Goal: Task Accomplishment & Management: Complete application form

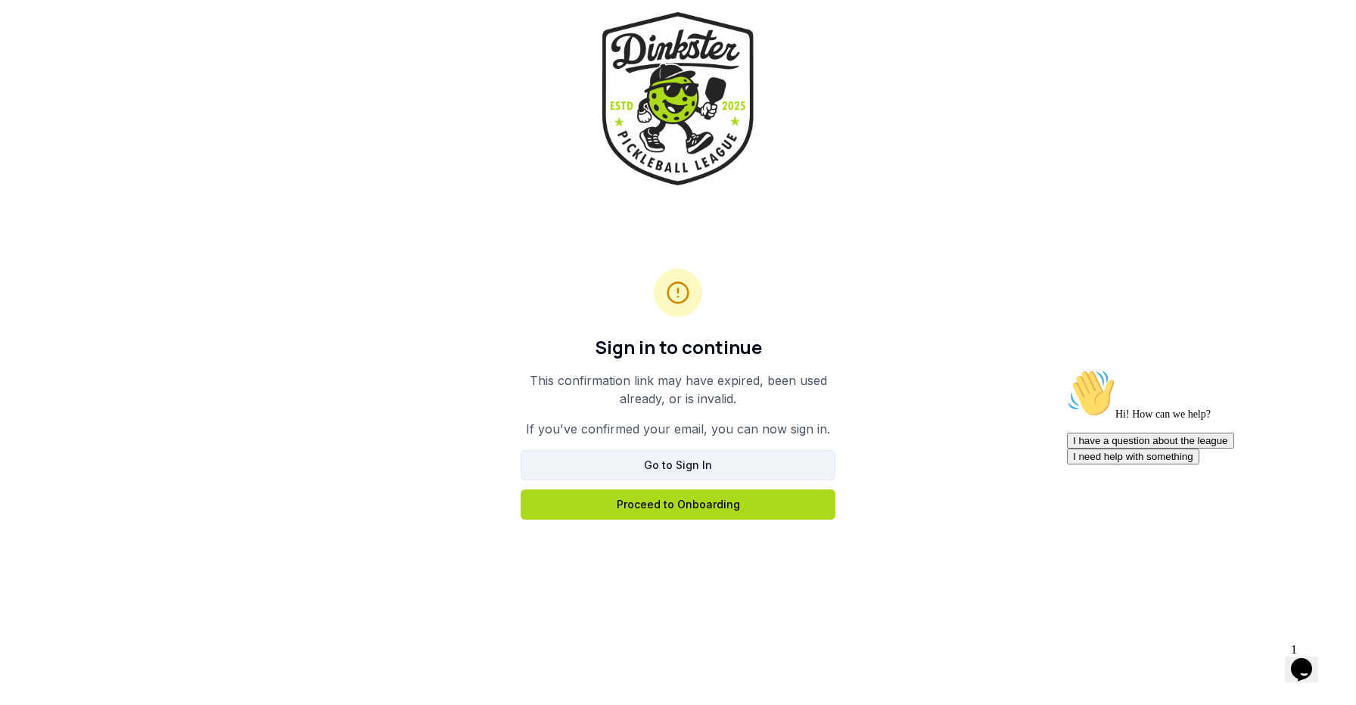
click at [776, 456] on link "Go to Sign In" at bounding box center [678, 465] width 315 height 30
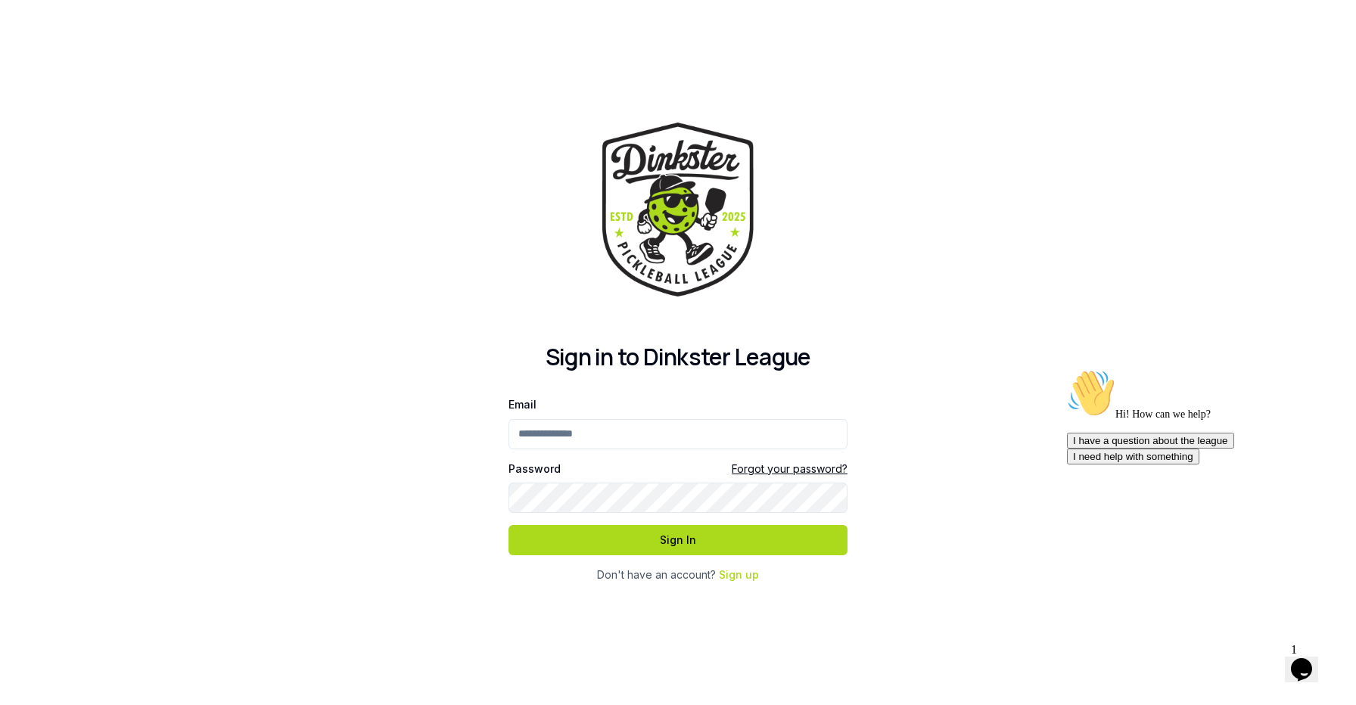
click at [789, 419] on input "Email" at bounding box center [678, 434] width 339 height 30
type input "**********"
click at [695, 512] on form "**********" at bounding box center [678, 475] width 339 height 160
click at [649, 542] on button "Sign In" at bounding box center [678, 540] width 339 height 30
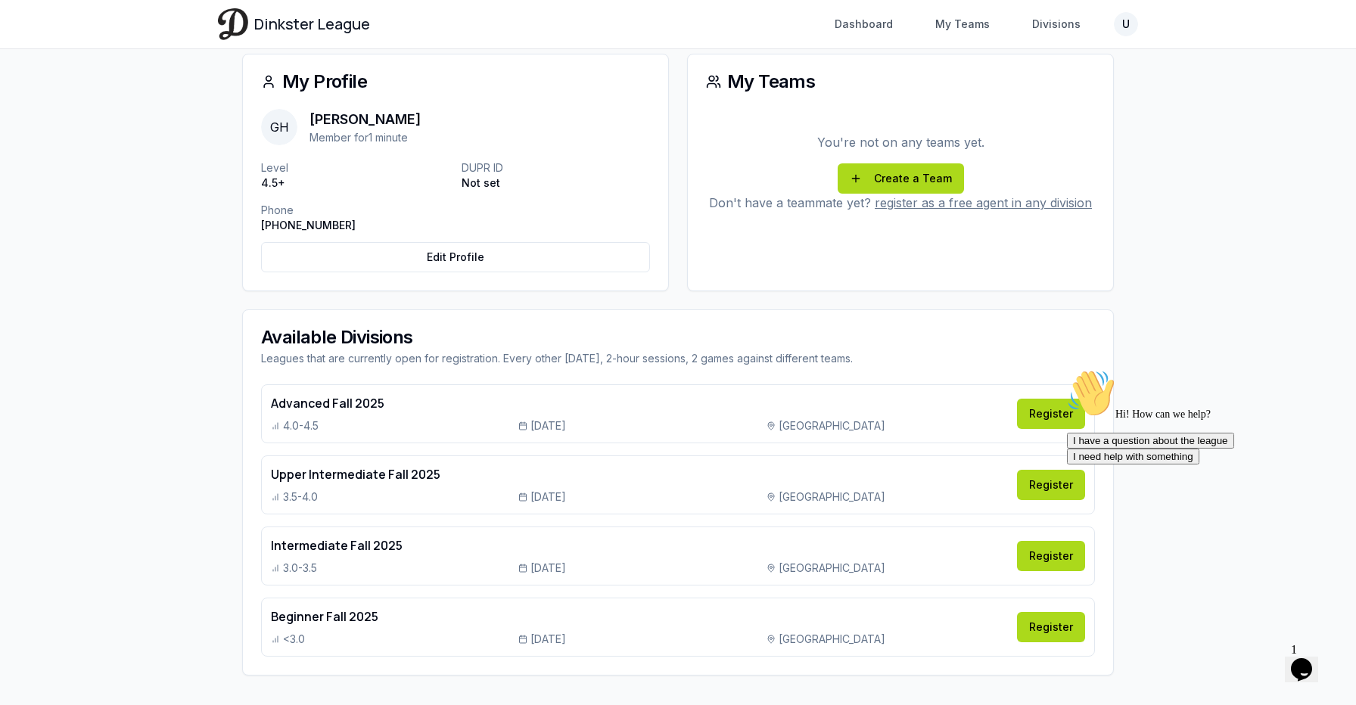
scroll to position [238, 0]
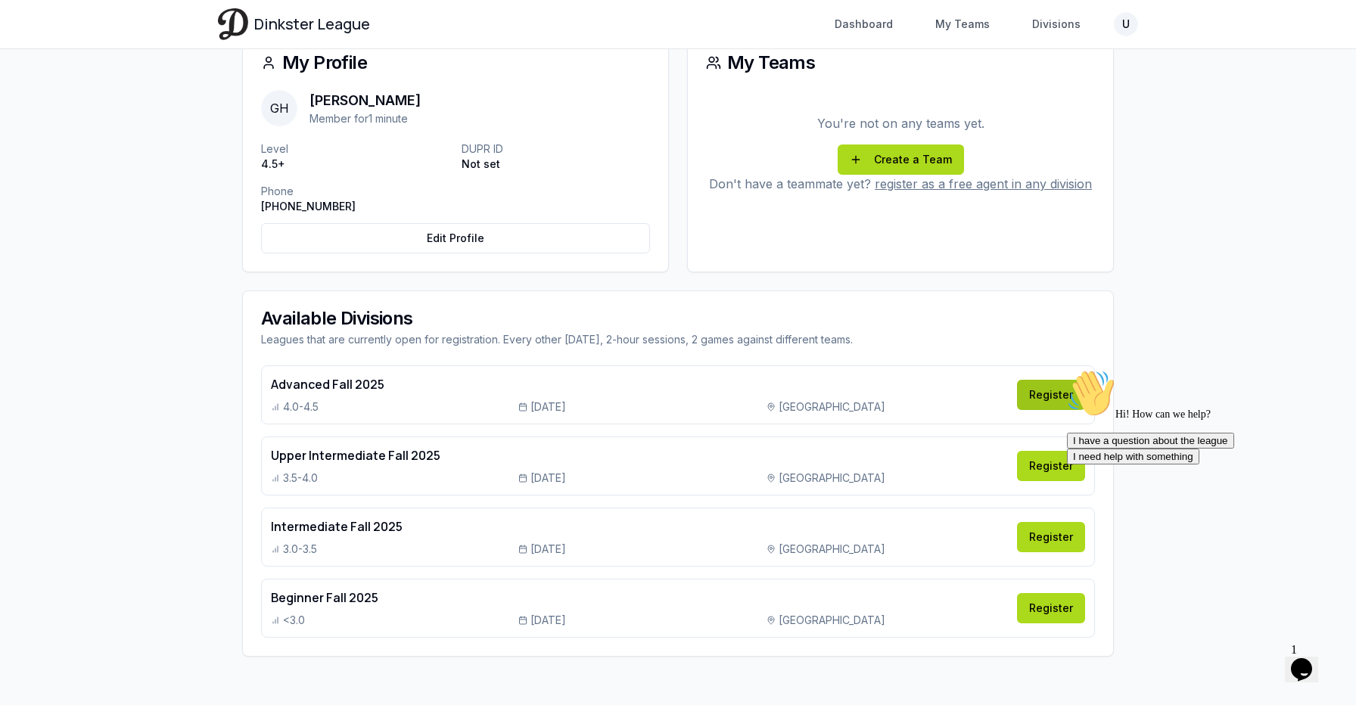
click at [1047, 390] on link "Register" at bounding box center [1051, 395] width 68 height 30
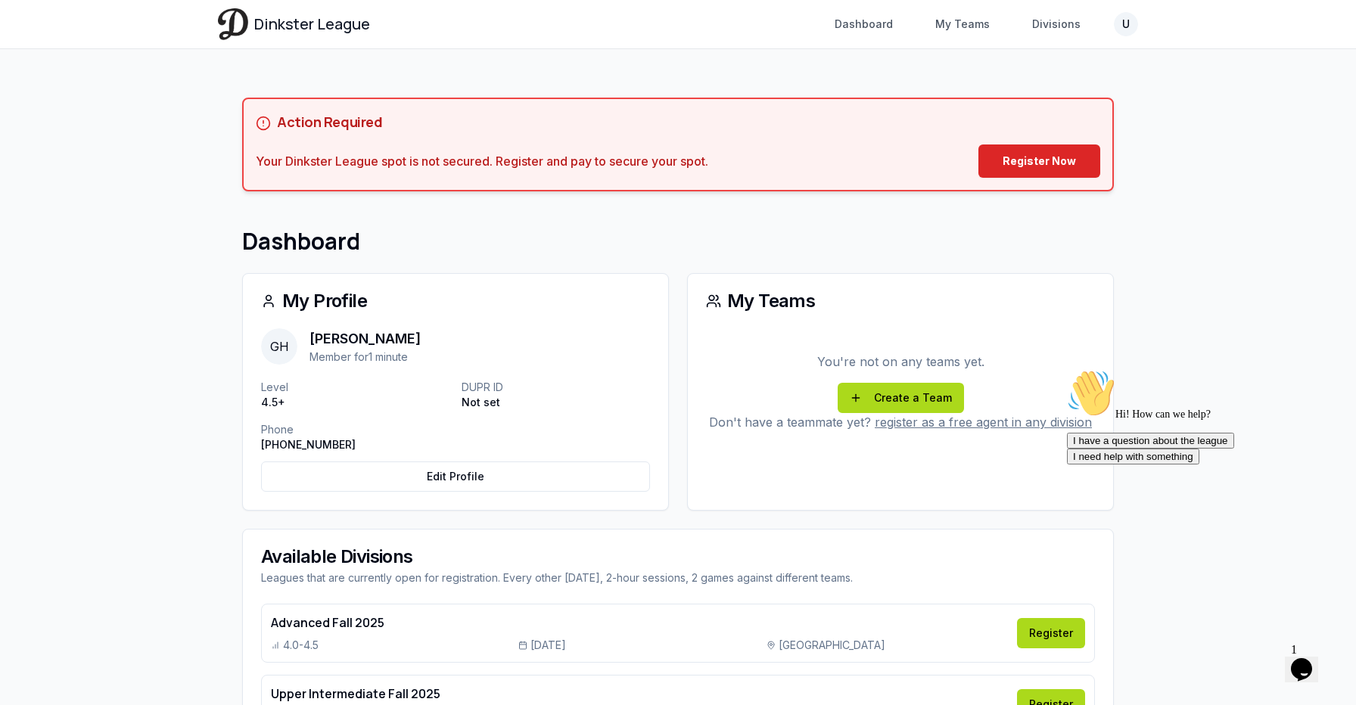
click at [1067, 369] on icon "Chat attention grabber" at bounding box center [1067, 369] width 0 height 0
click at [1311, 658] on icon "Chat widget" at bounding box center [1301, 669] width 21 height 23
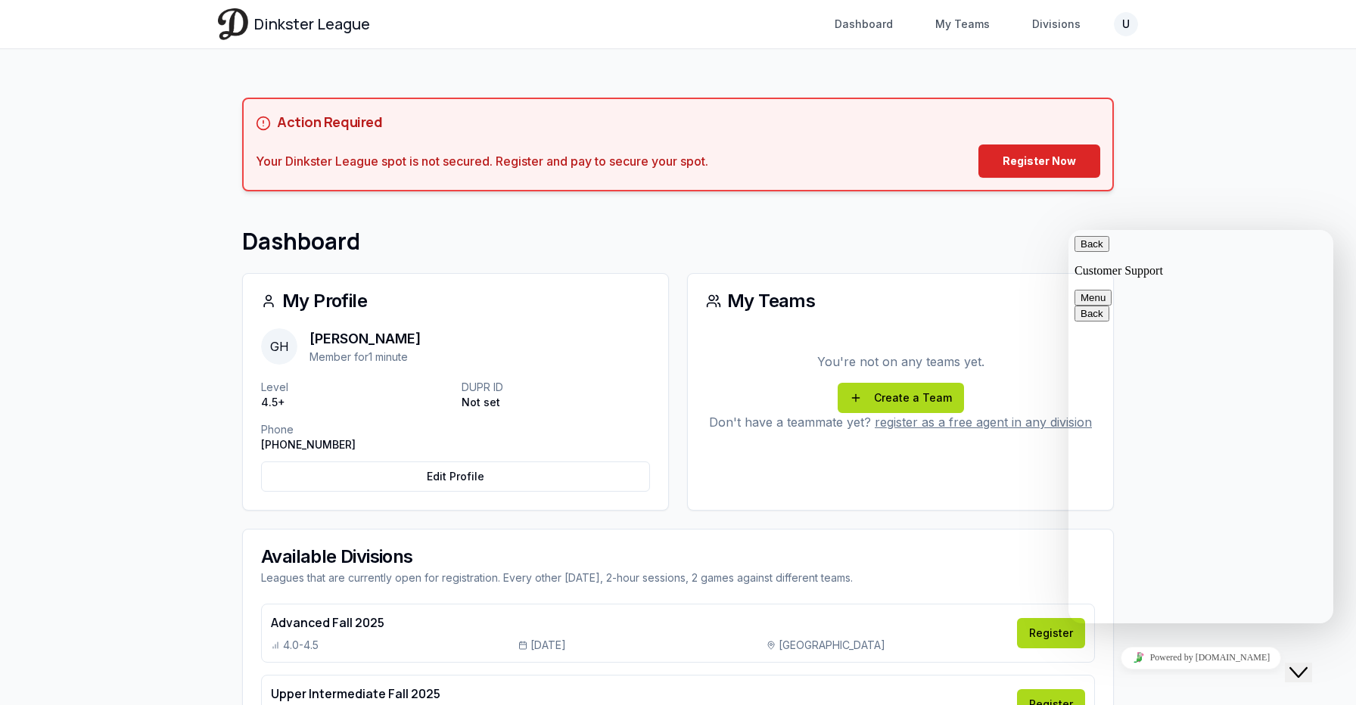
click at [1304, 664] on icon "Close Chat This icon closes the chat window." at bounding box center [1298, 673] width 18 height 18
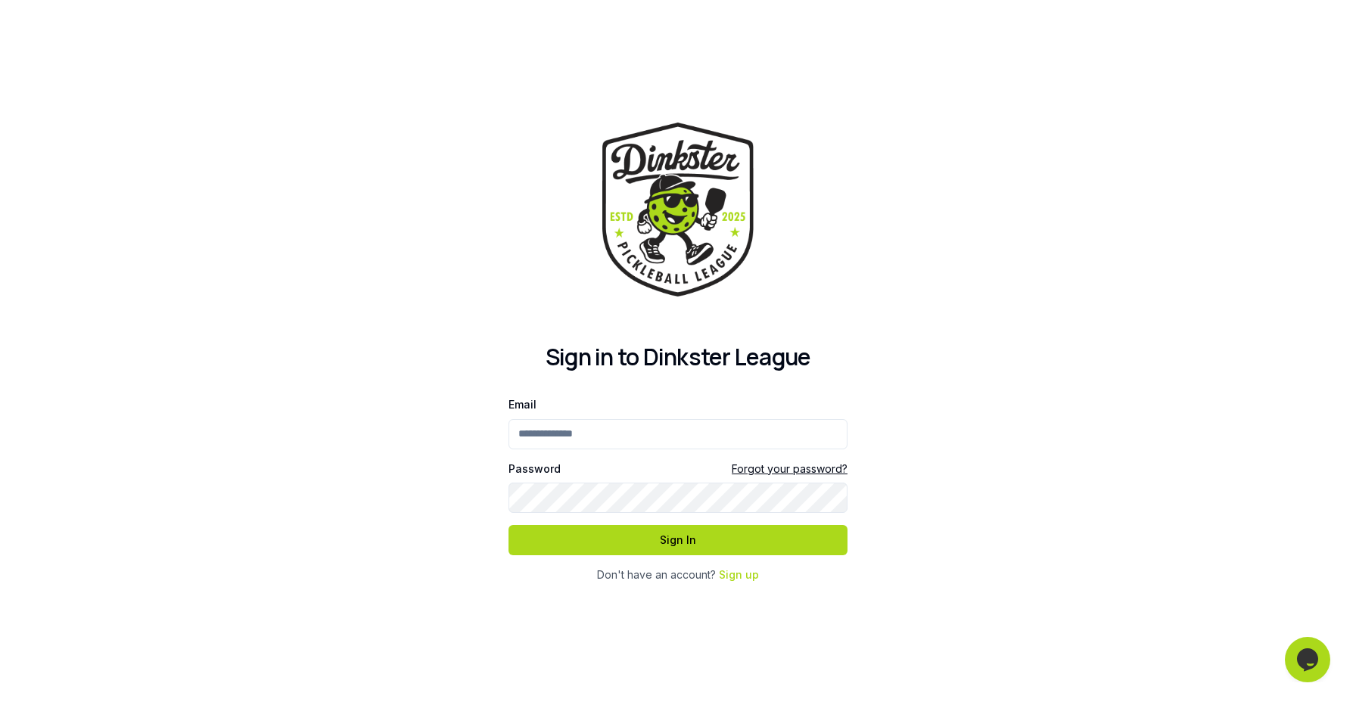
click at [682, 421] on input "Email" at bounding box center [678, 434] width 339 height 30
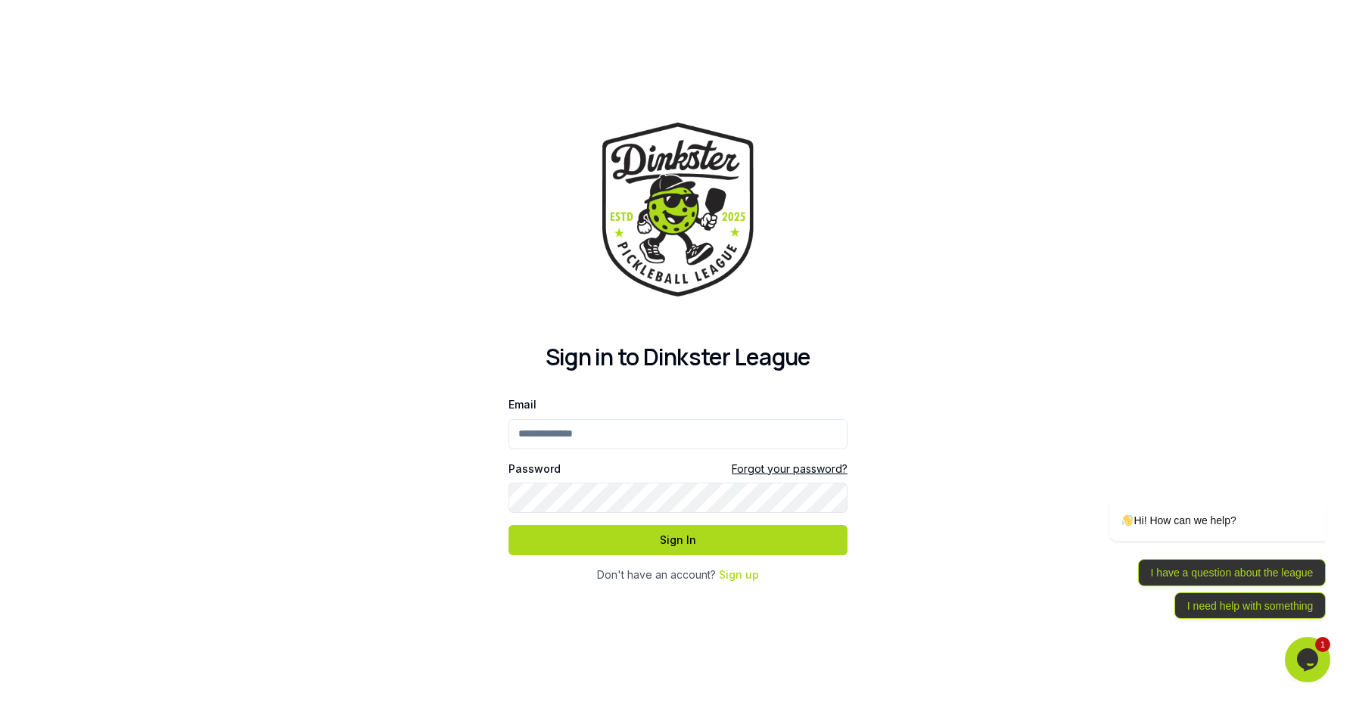
type input "**********"
click at [509, 525] on button "Sign In" at bounding box center [678, 540] width 339 height 30
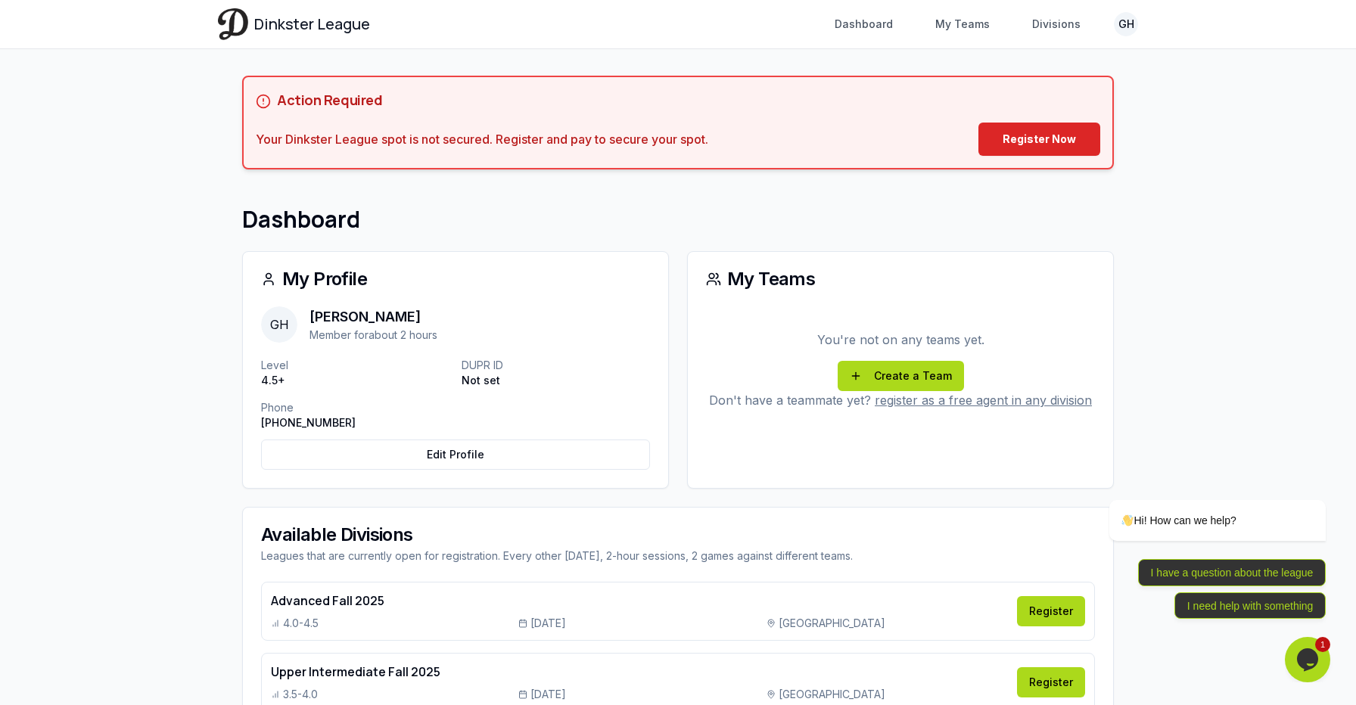
scroll to position [129, 0]
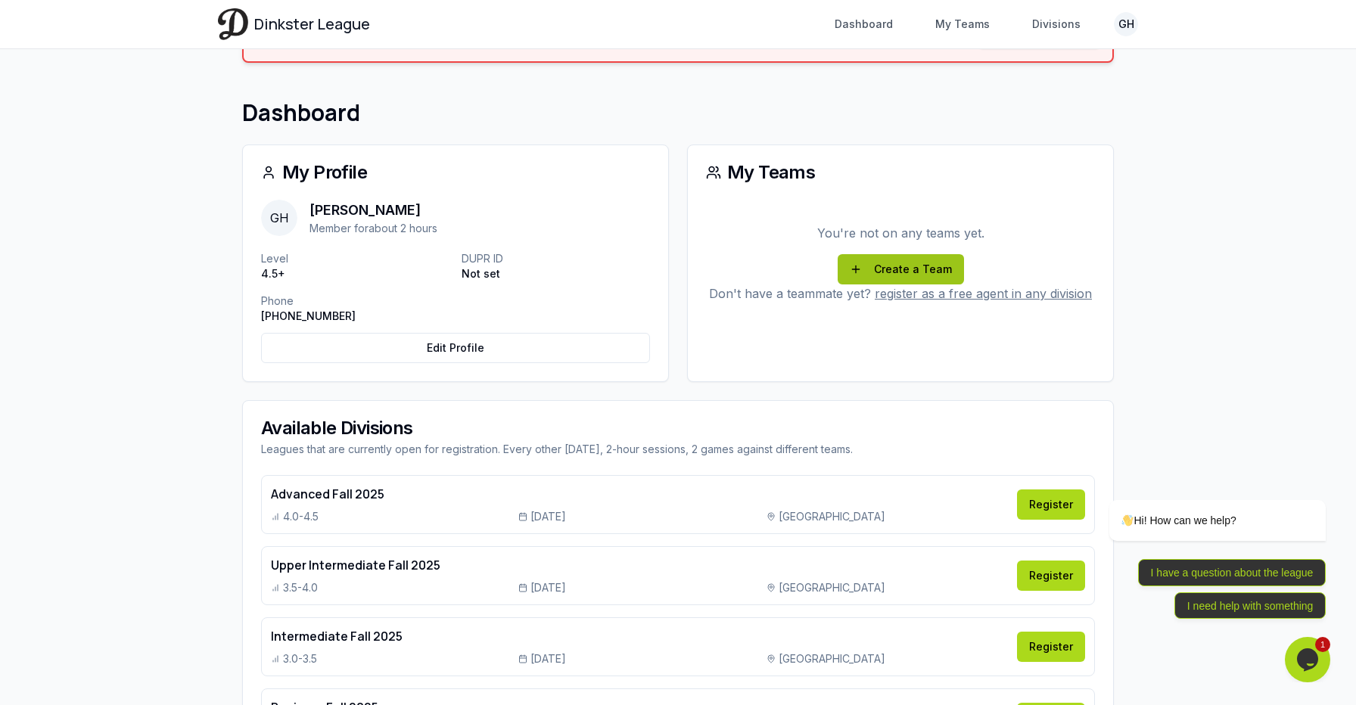
click at [923, 276] on link "Create a Team" at bounding box center [901, 269] width 126 height 30
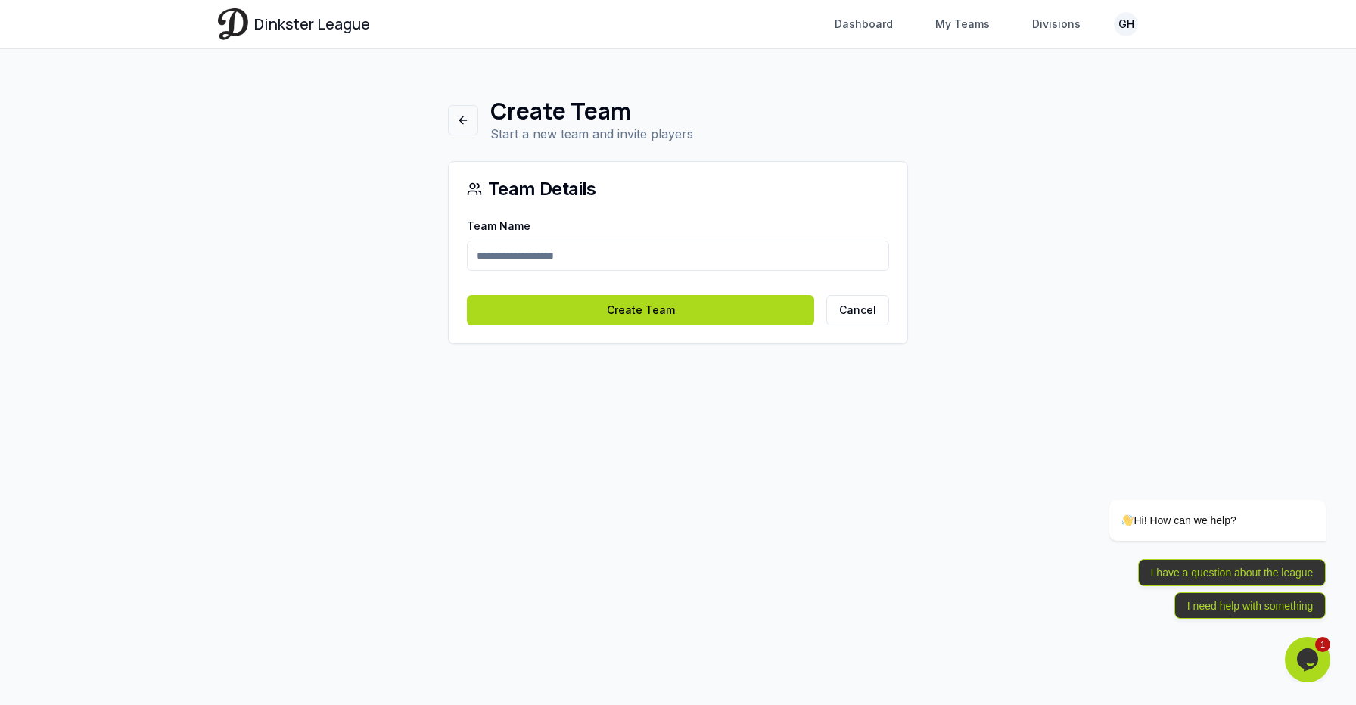
click at [785, 266] on input "Team Name" at bounding box center [678, 256] width 422 height 30
type input "*****"
click at [467, 295] on button "Create Team" at bounding box center [640, 310] width 347 height 30
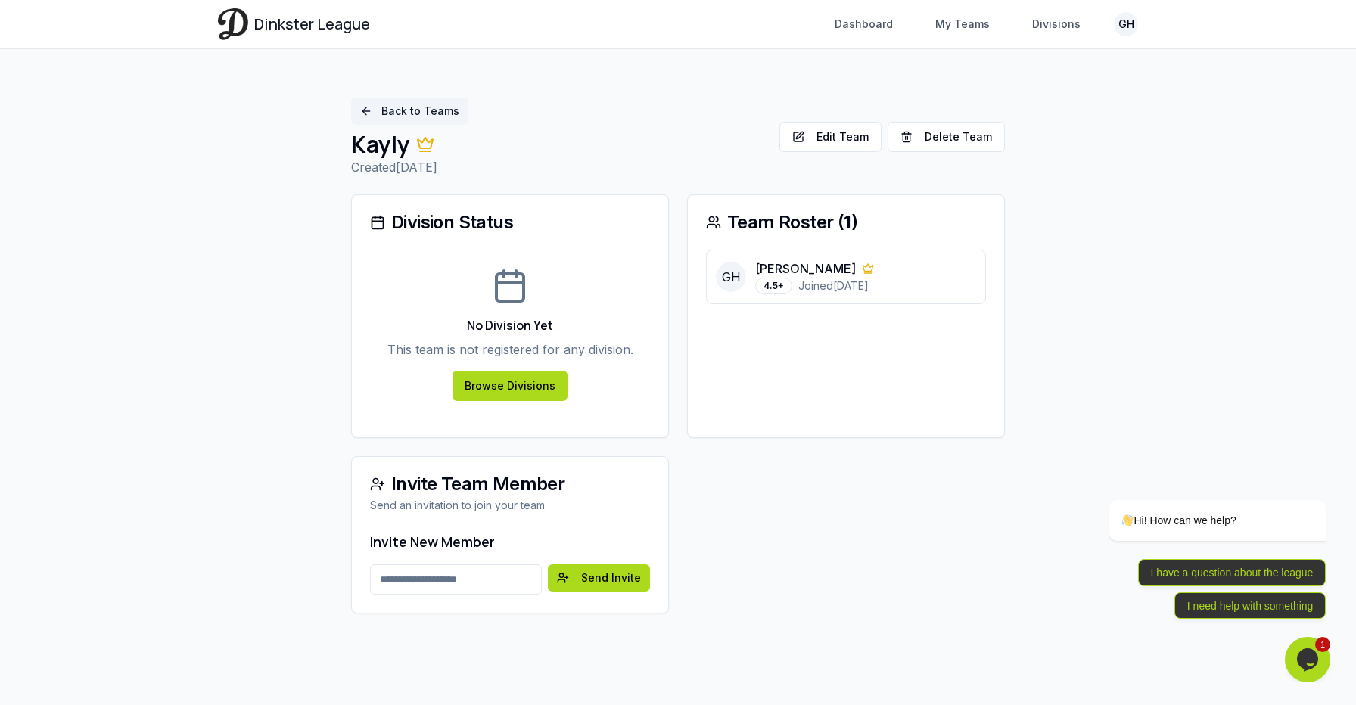
click at [409, 114] on link "Back to Teams" at bounding box center [409, 111] width 117 height 27
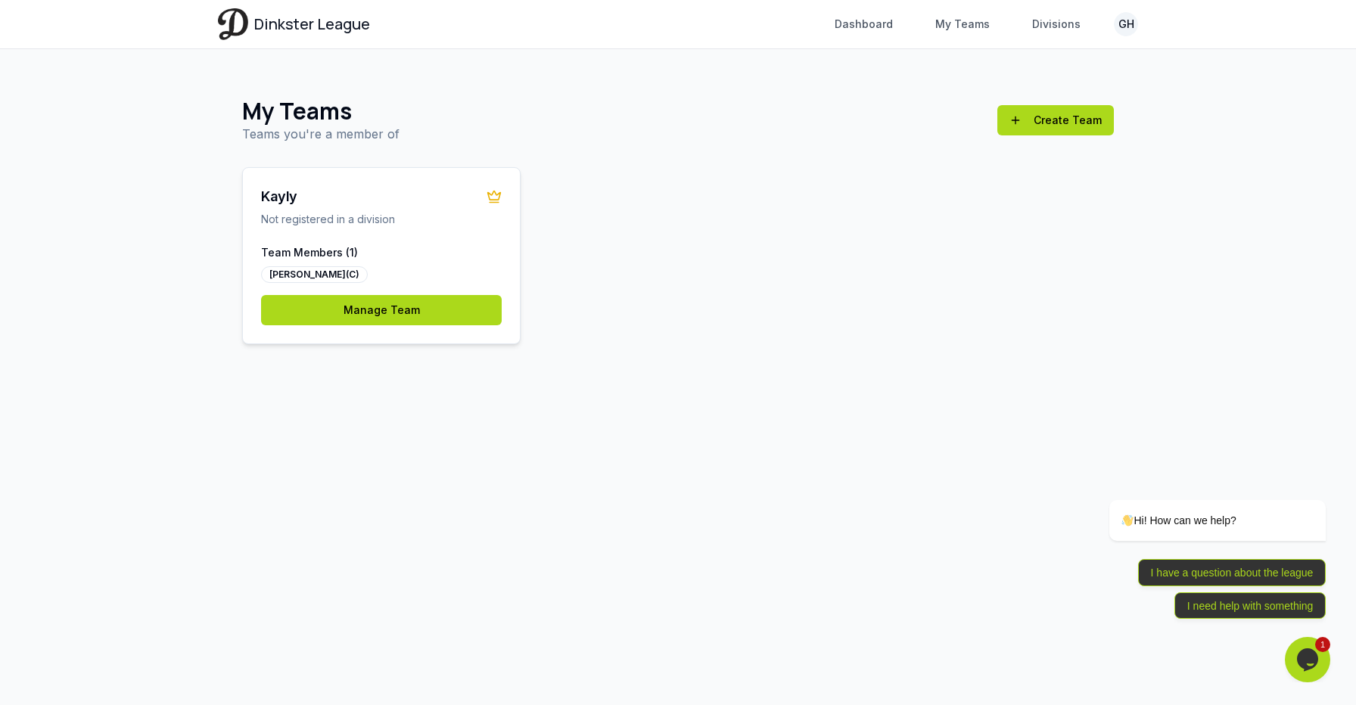
click at [426, 294] on div "Team Members ( 1 ) Grant Holly (C) Manage Team" at bounding box center [381, 294] width 277 height 98
click at [428, 312] on link "Manage Team" at bounding box center [381, 310] width 241 height 30
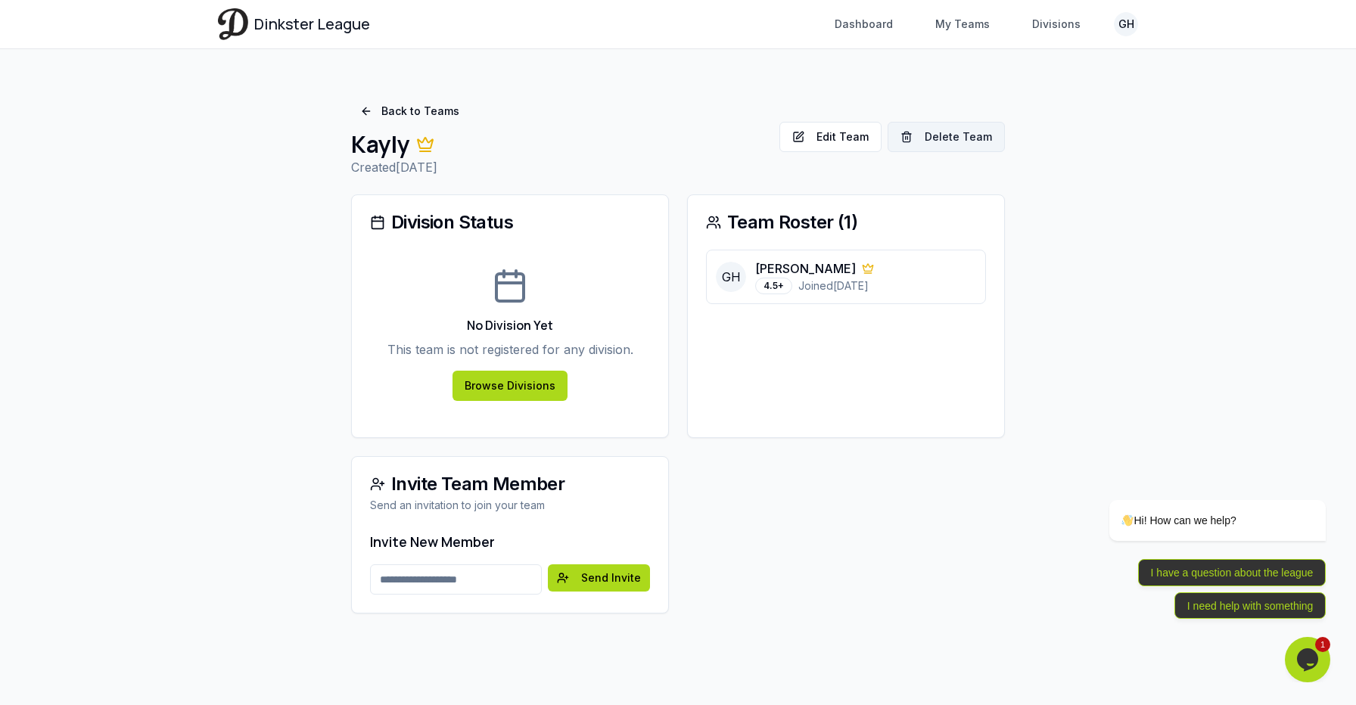
click at [980, 132] on button "Delete Team" at bounding box center [946, 137] width 117 height 30
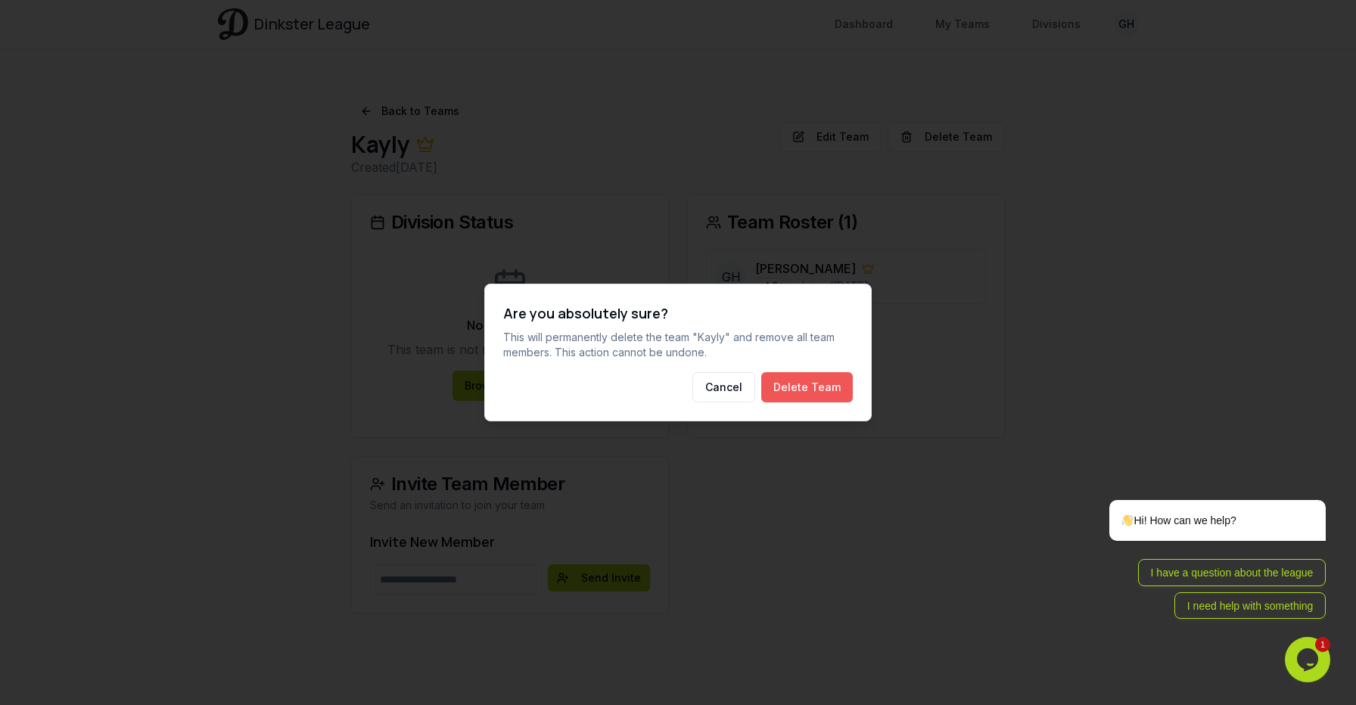
click at [799, 393] on button "Delete Team" at bounding box center [807, 387] width 92 height 30
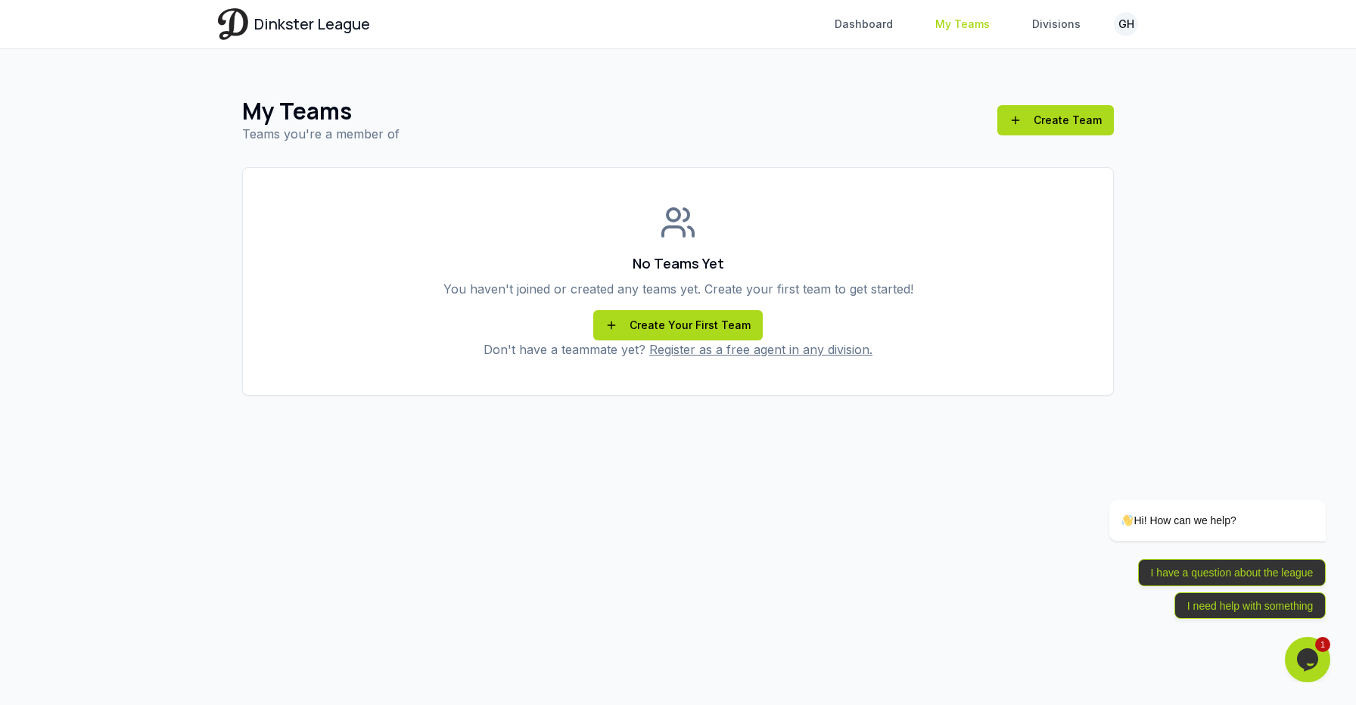
click at [985, 36] on link "My Teams" at bounding box center [962, 24] width 73 height 27
click at [969, 21] on link "My Teams" at bounding box center [962, 24] width 73 height 27
click at [857, 27] on link "Dashboard" at bounding box center [864, 24] width 76 height 27
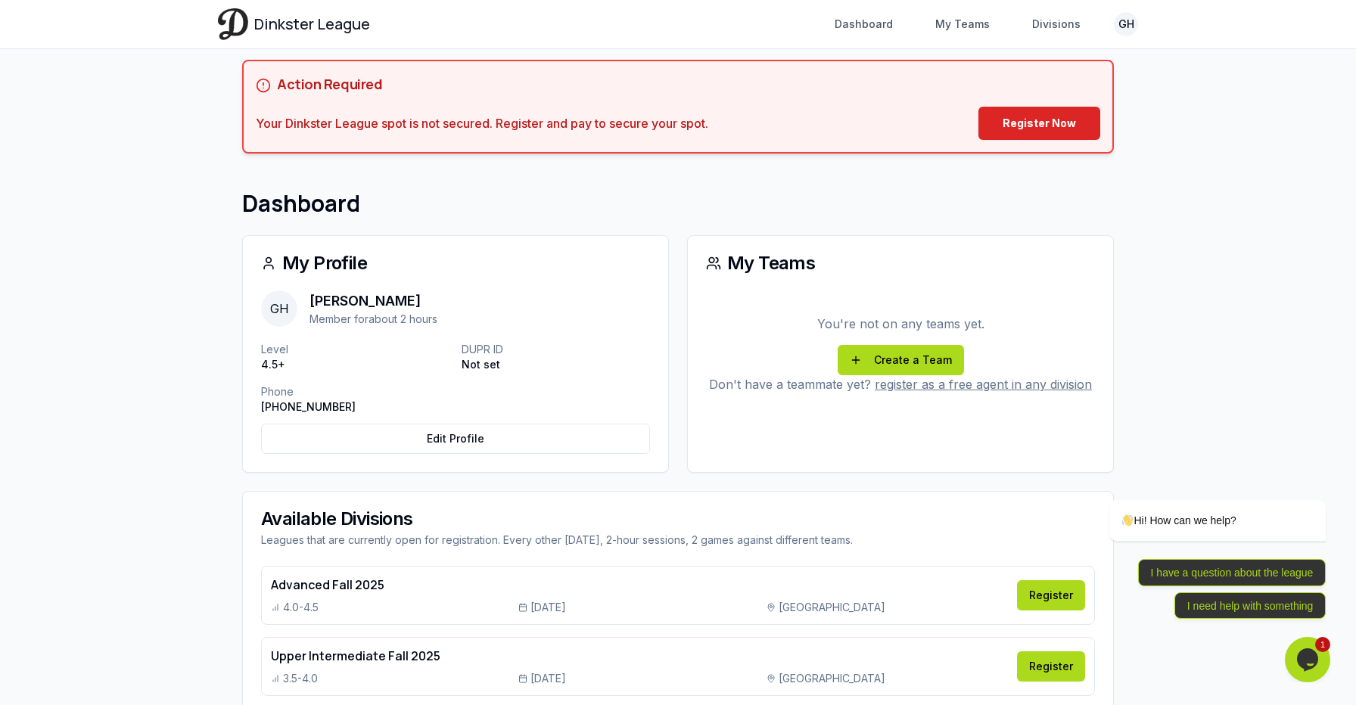
scroll to position [39, 0]
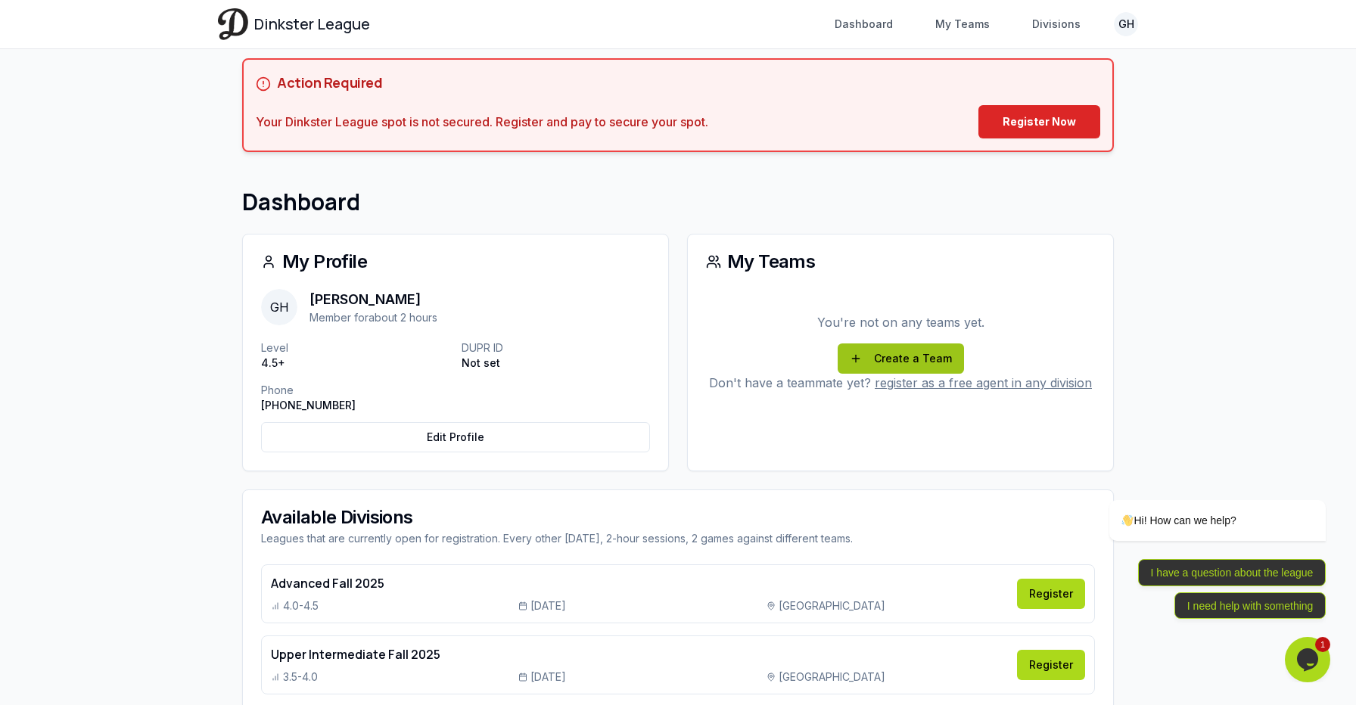
click at [903, 348] on link "Create a Team" at bounding box center [901, 359] width 126 height 30
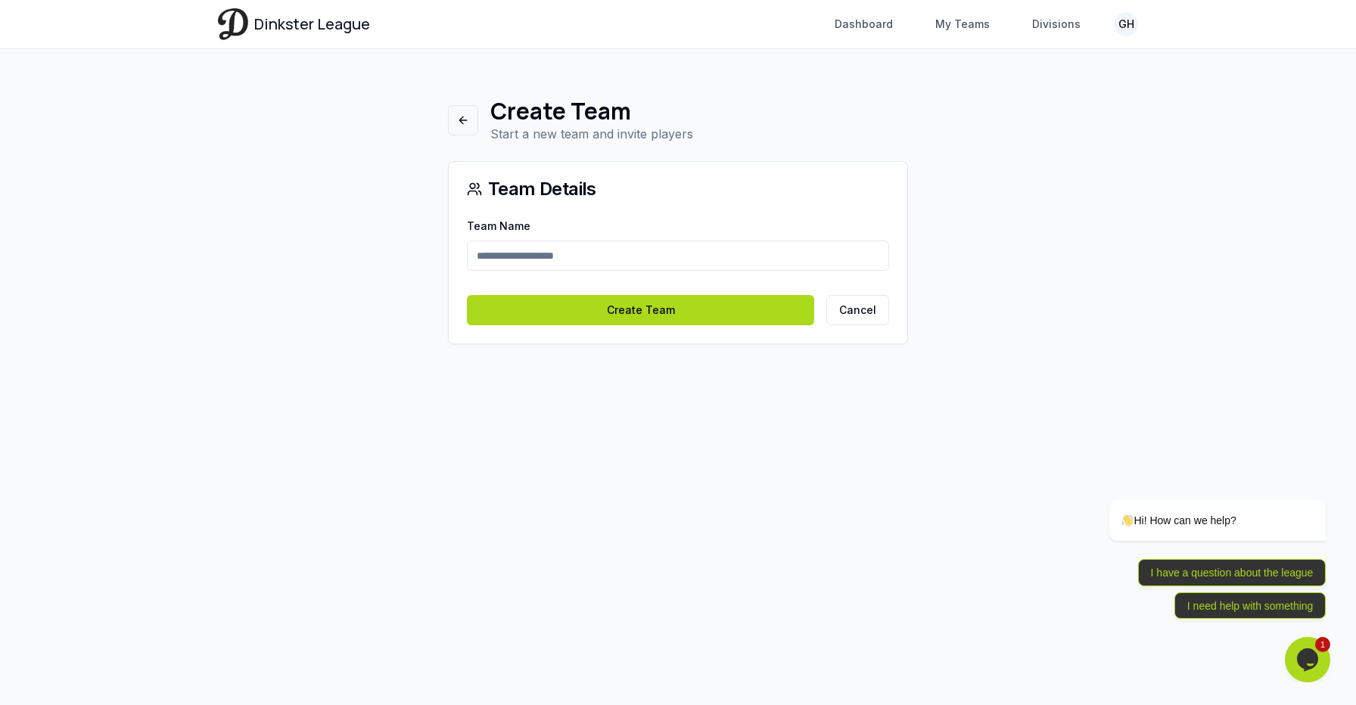
click at [668, 252] on input "Team Name" at bounding box center [678, 256] width 422 height 30
type input "**********"
click at [648, 318] on button "Create Team" at bounding box center [640, 310] width 347 height 30
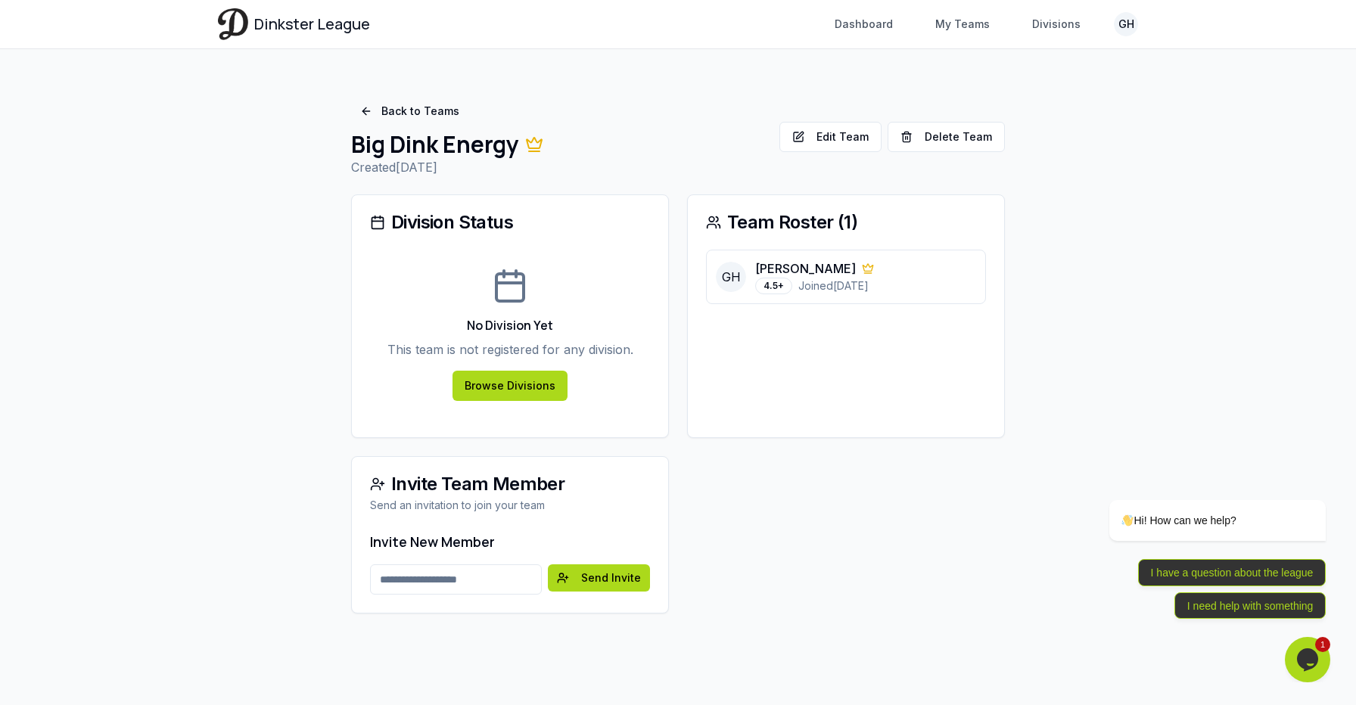
click at [503, 579] on input "Email address" at bounding box center [456, 580] width 172 height 30
click at [809, 552] on div "Invite Team Member Send an invitation to join your team Invite New Member Email…" at bounding box center [678, 534] width 654 height 157
click at [967, 135] on button "Delete Team" at bounding box center [946, 137] width 117 height 30
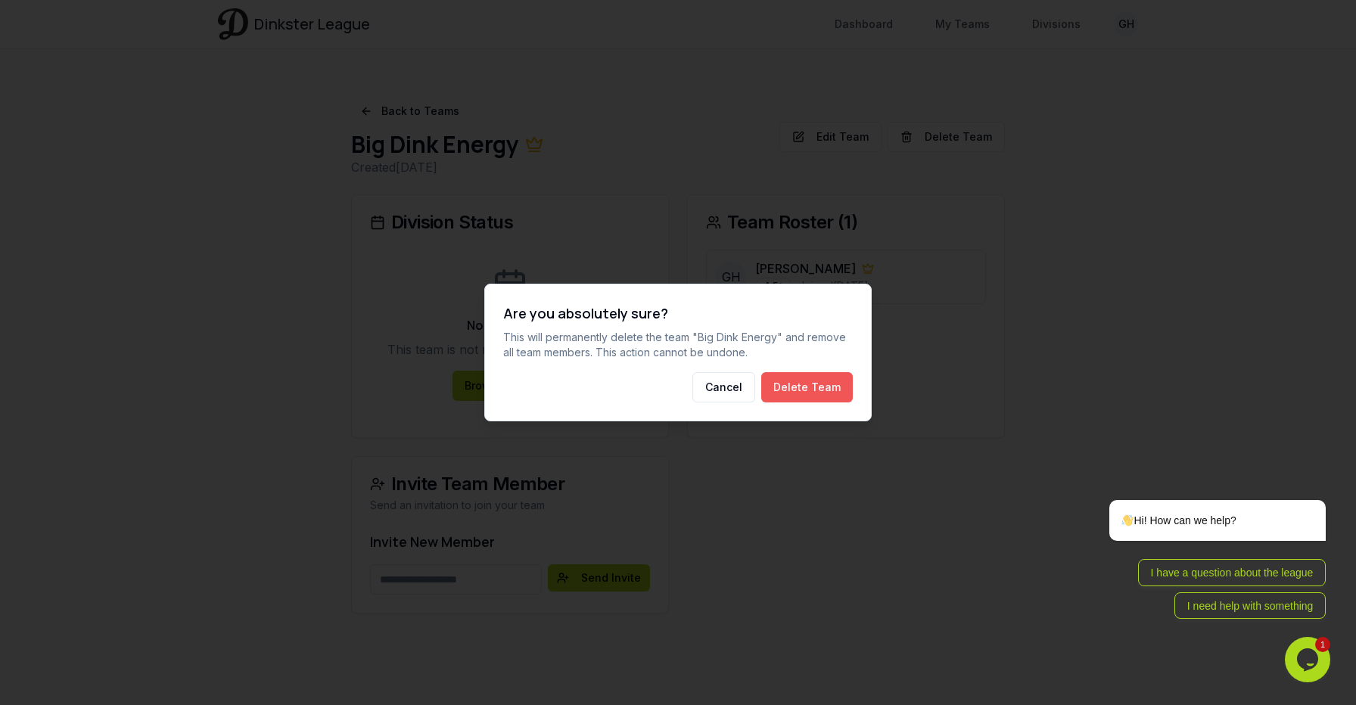
click at [817, 379] on button "Delete Team" at bounding box center [807, 387] width 92 height 30
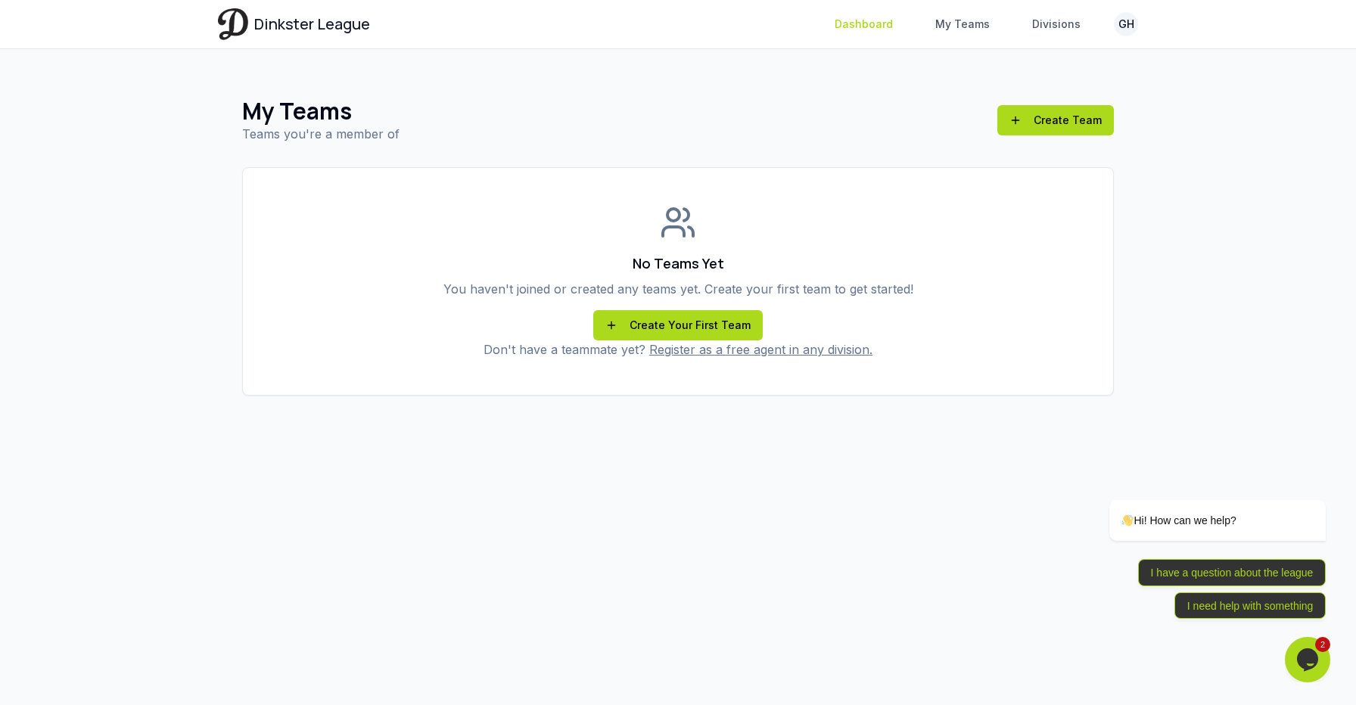
click at [872, 28] on link "Dashboard" at bounding box center [864, 24] width 76 height 27
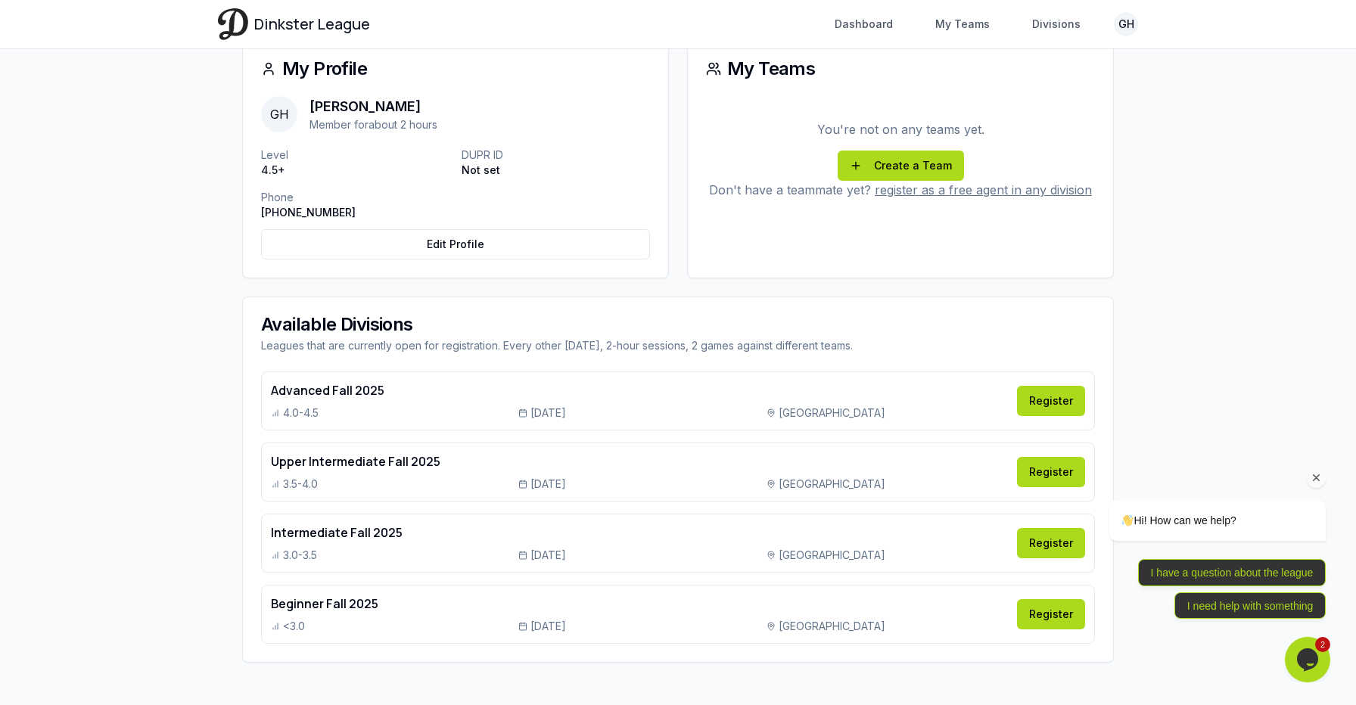
scroll to position [238, 0]
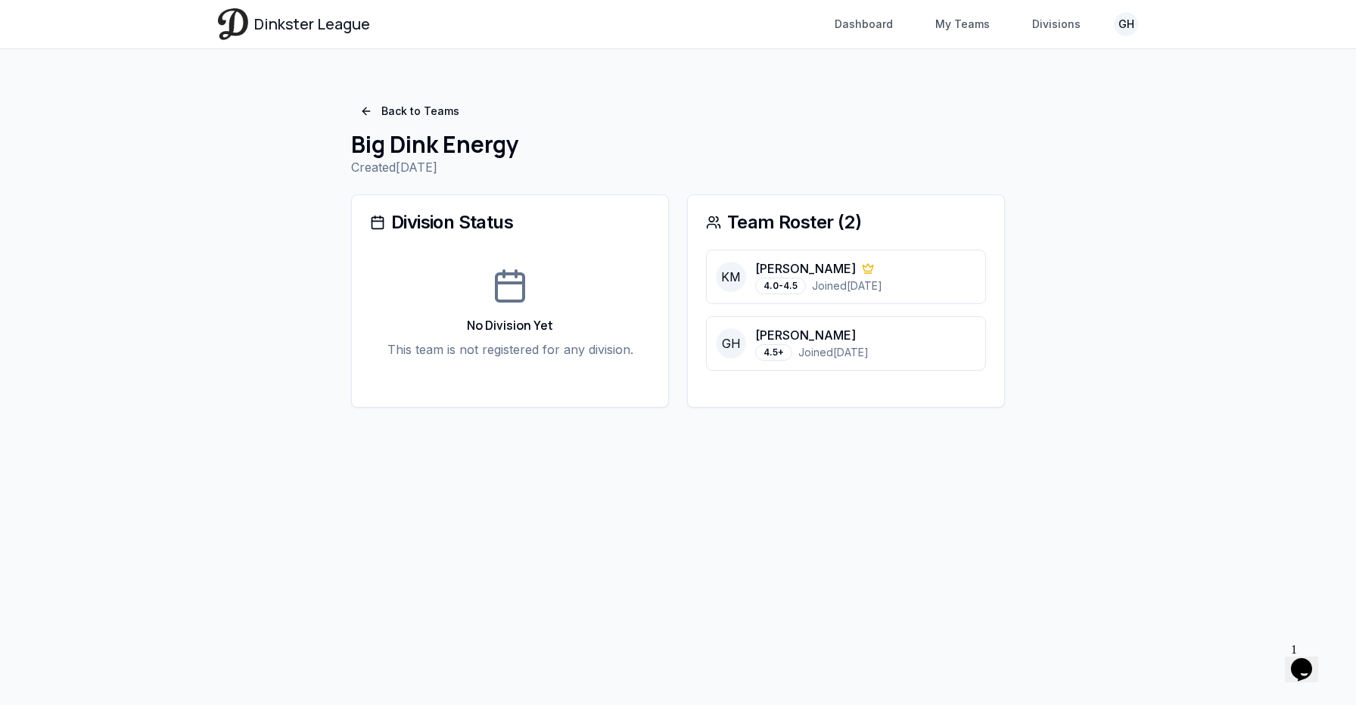
click at [1314, 669] on div "Opens Chat This icon Opens the chat window." at bounding box center [1301, 670] width 24 height 24
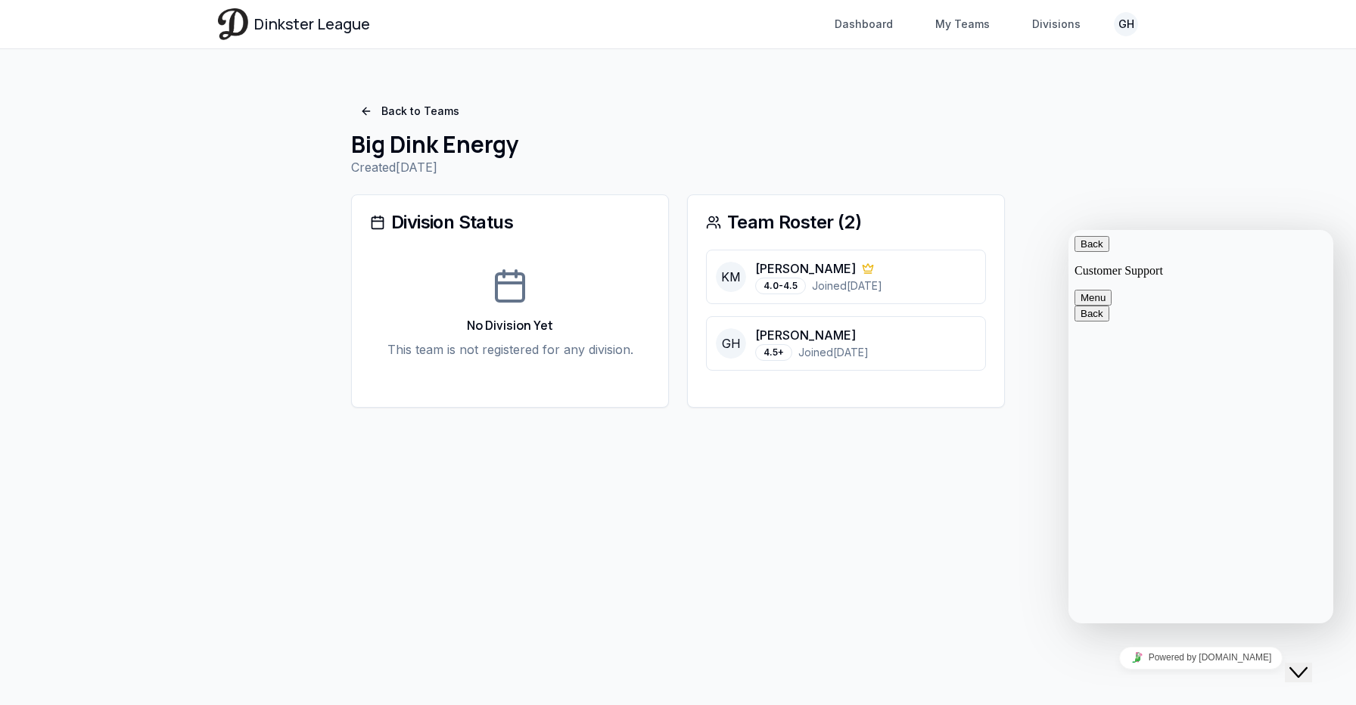
click at [1308, 665] on div "Close Chat This icon closes the chat window." at bounding box center [1298, 673] width 18 height 18
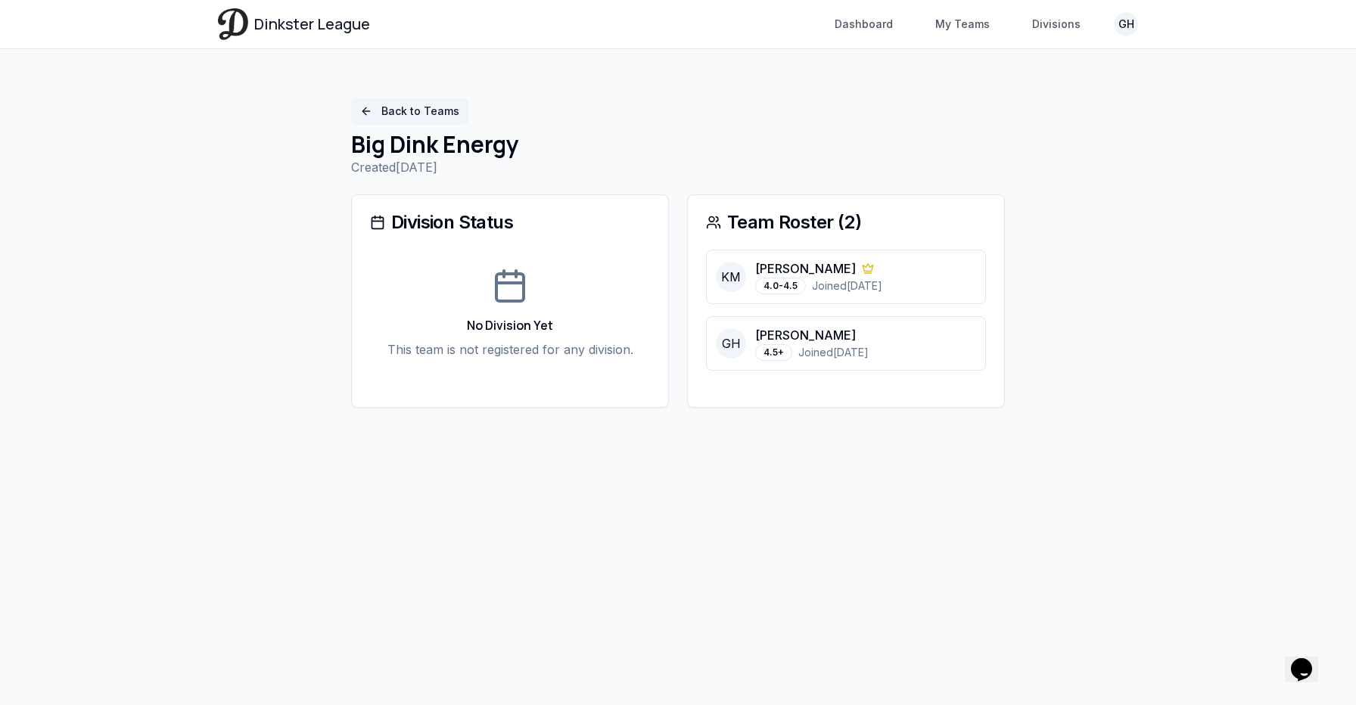
click at [438, 102] on link "Back to Teams" at bounding box center [409, 111] width 117 height 27
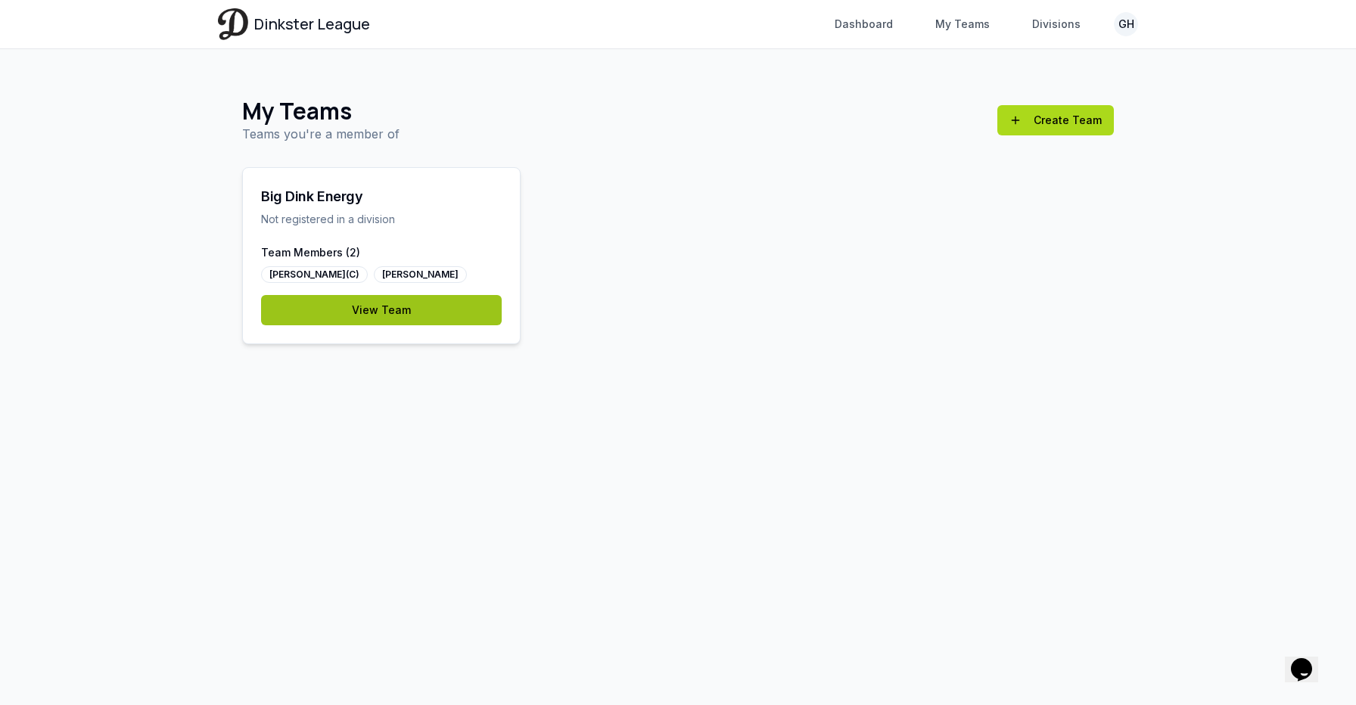
click at [460, 317] on link "View Team" at bounding box center [381, 310] width 241 height 30
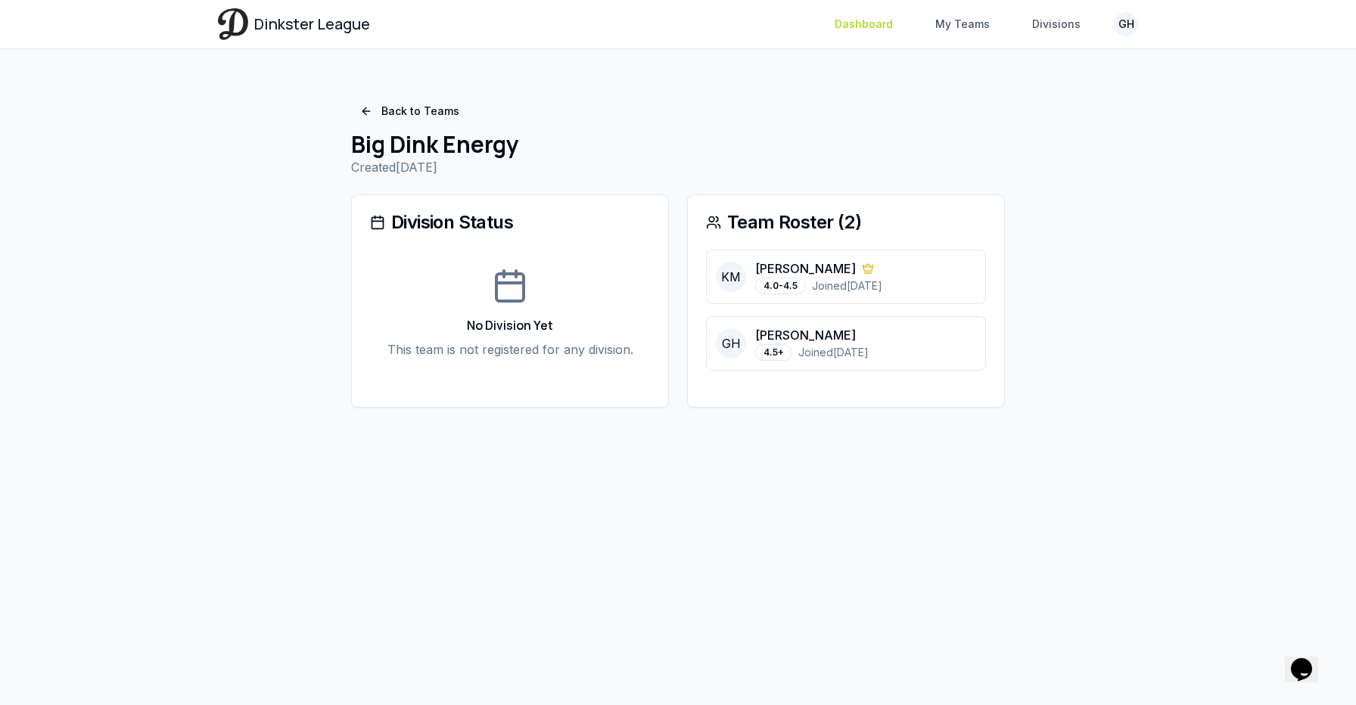
click at [844, 26] on link "Dashboard" at bounding box center [864, 24] width 76 height 27
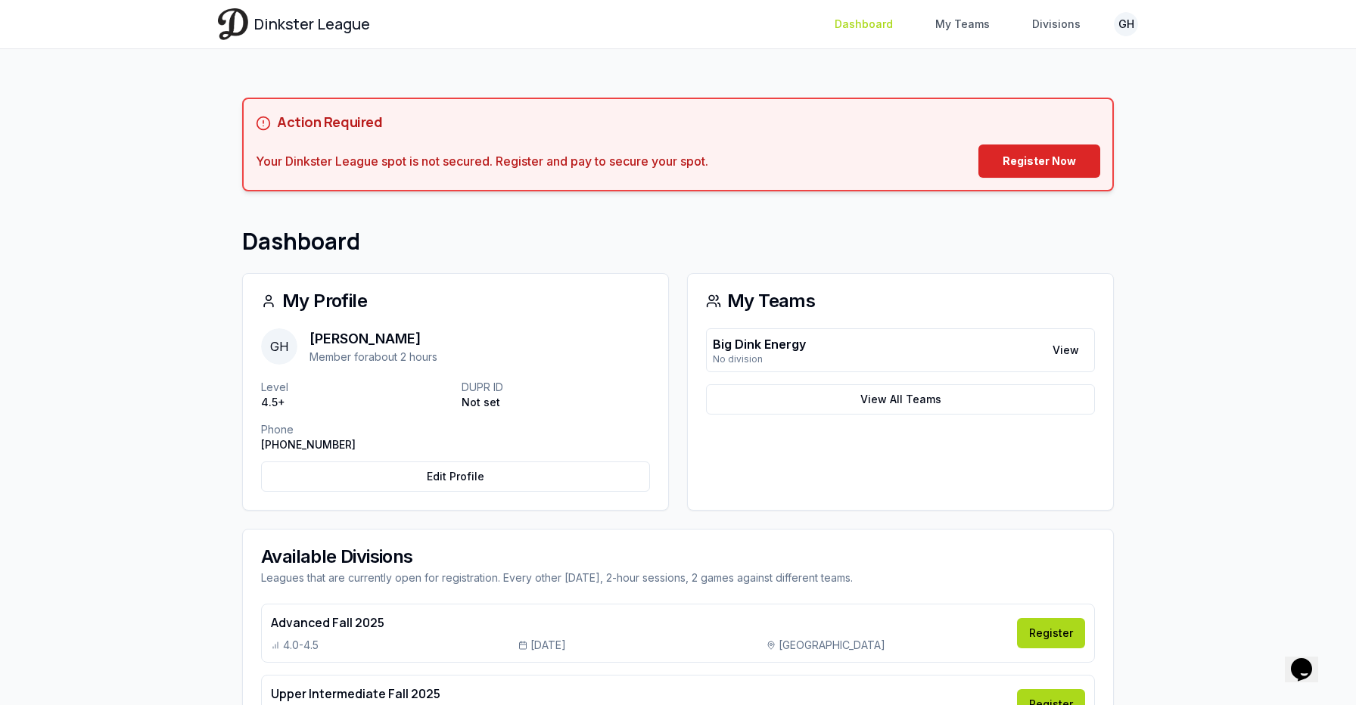
click at [862, 36] on link "Dashboard" at bounding box center [864, 24] width 76 height 27
click at [1061, 346] on link "View" at bounding box center [1065, 350] width 45 height 27
click at [1050, 156] on link "Register Now" at bounding box center [1039, 161] width 122 height 33
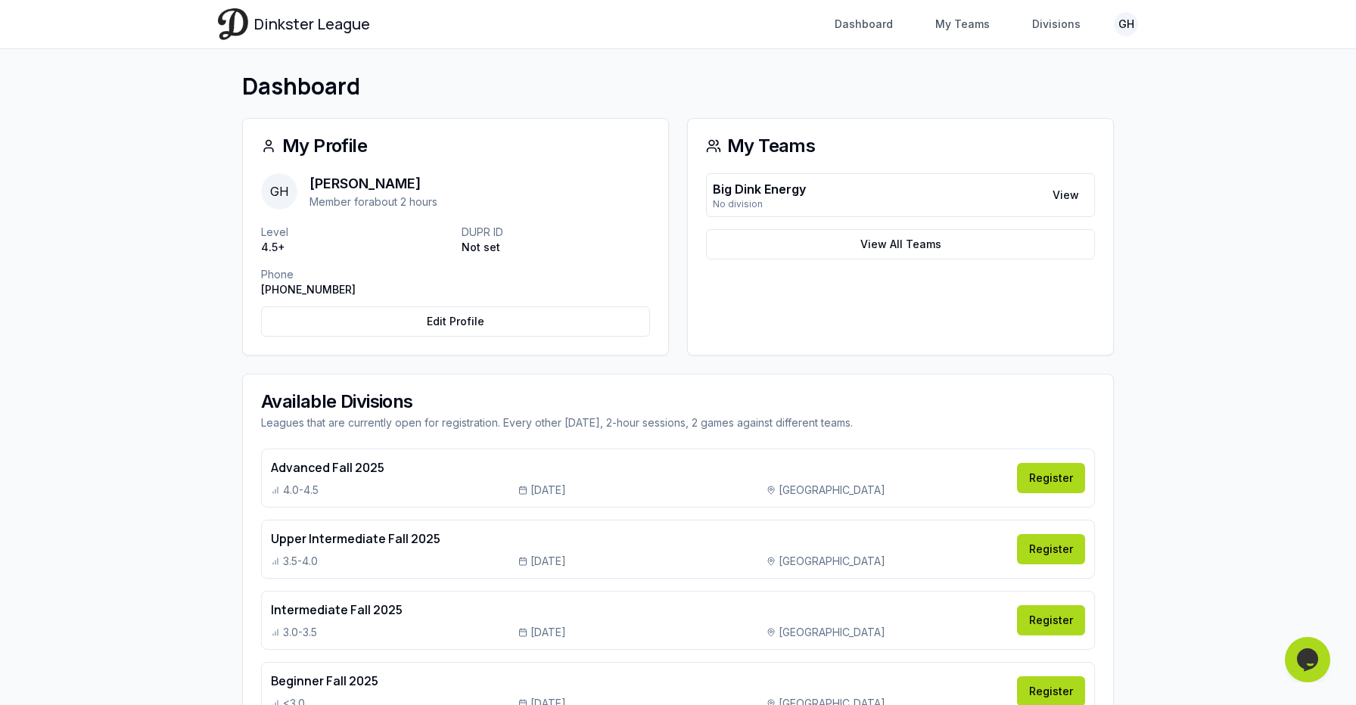
scroll to position [159, 0]
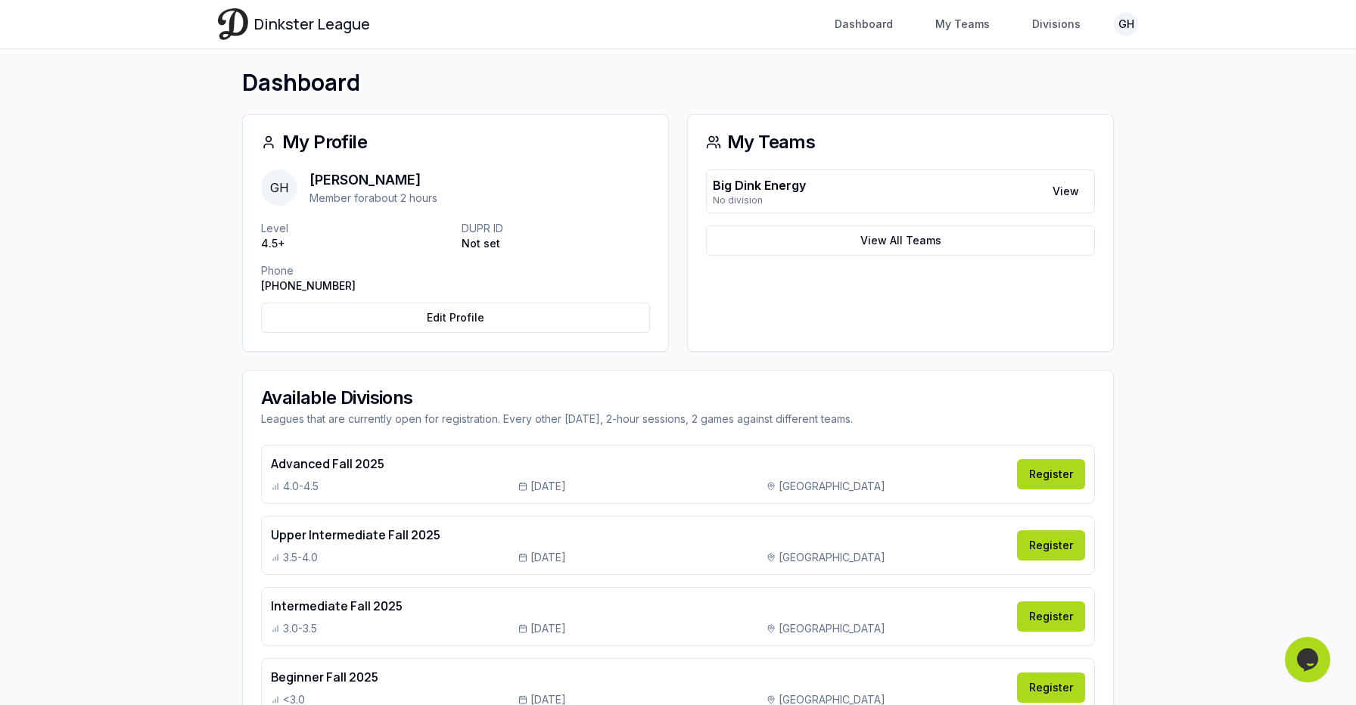
click at [323, 469] on h4 "Advanced Fall 2025" at bounding box center [639, 464] width 737 height 18
